Goal: Navigation & Orientation: Find specific page/section

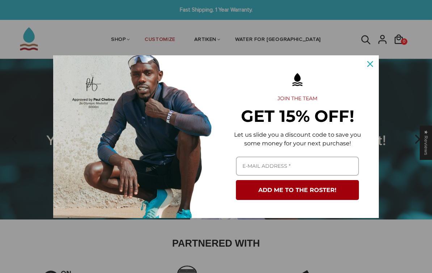
click at [141, 38] on div "Marketing offer form" at bounding box center [216, 136] width 432 height 273
click at [373, 64] on icon "close icon" at bounding box center [370, 64] width 6 height 6
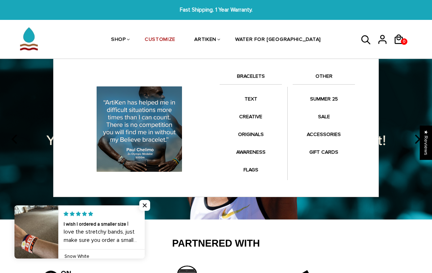
click at [256, 75] on link "BRACELETS" at bounding box center [251, 78] width 62 height 12
click at [254, 101] on link "TEXT" at bounding box center [251, 99] width 62 height 14
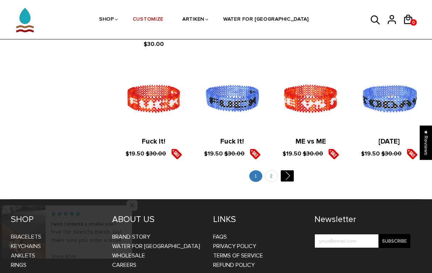
scroll to position [821, 0]
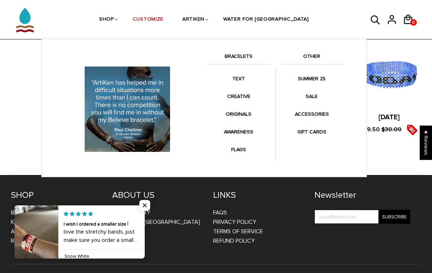
click at [244, 94] on link "CREATIVE" at bounding box center [239, 96] width 62 height 14
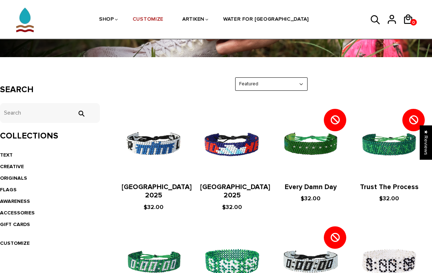
scroll to position [88, 0]
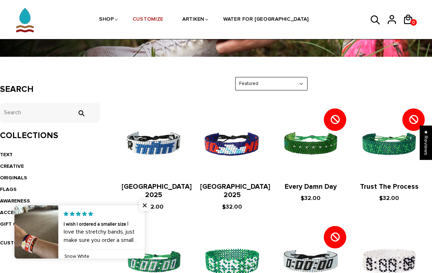
click at [146, 211] on span "Close popup widget" at bounding box center [144, 205] width 11 height 11
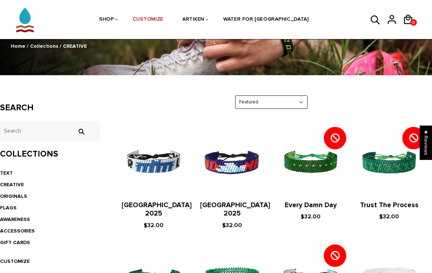
scroll to position [69, 0]
